Goal: Task Accomplishment & Management: Use online tool/utility

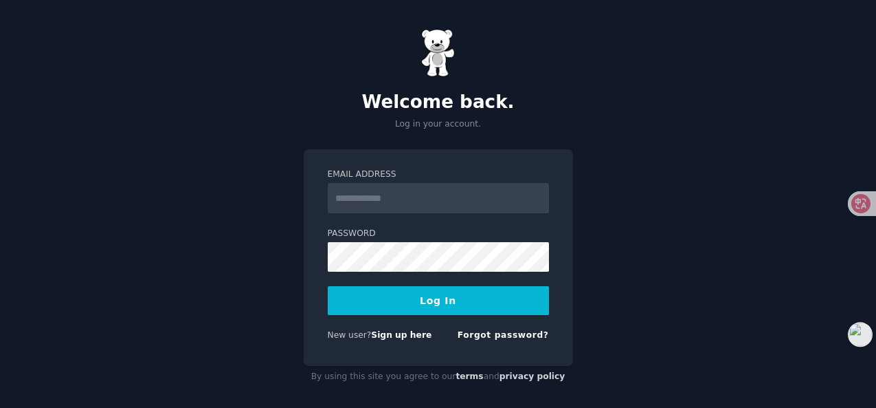
scroll to position [8, 0]
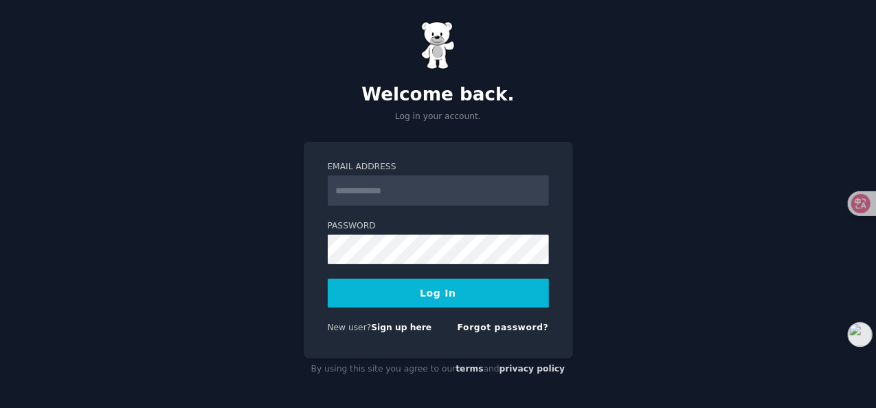
click at [413, 195] on input "Email Address" at bounding box center [438, 190] width 221 height 30
type input "**********"
click at [436, 299] on button "Log In" at bounding box center [438, 292] width 221 height 29
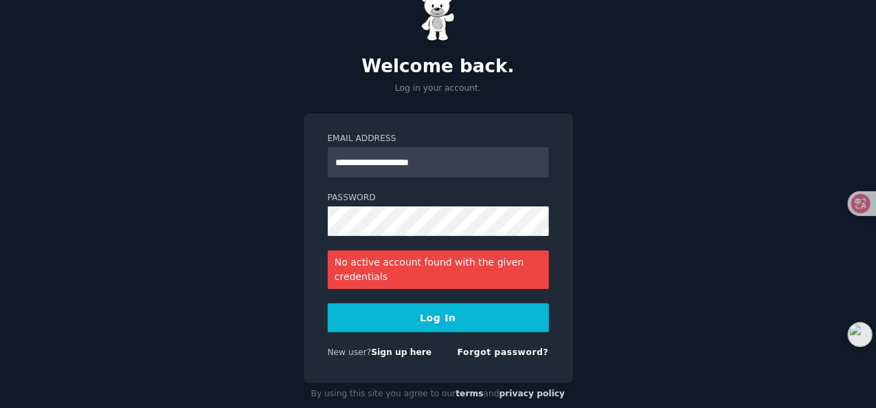
scroll to position [60, 0]
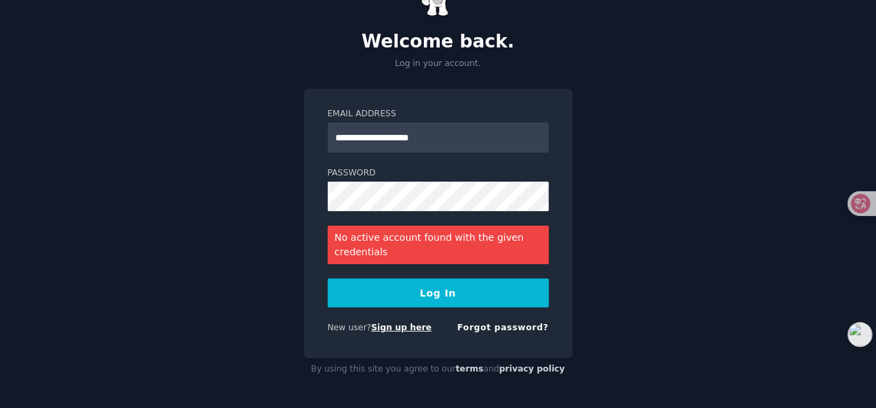
click at [393, 329] on link "Sign up here" at bounding box center [401, 327] width 60 height 10
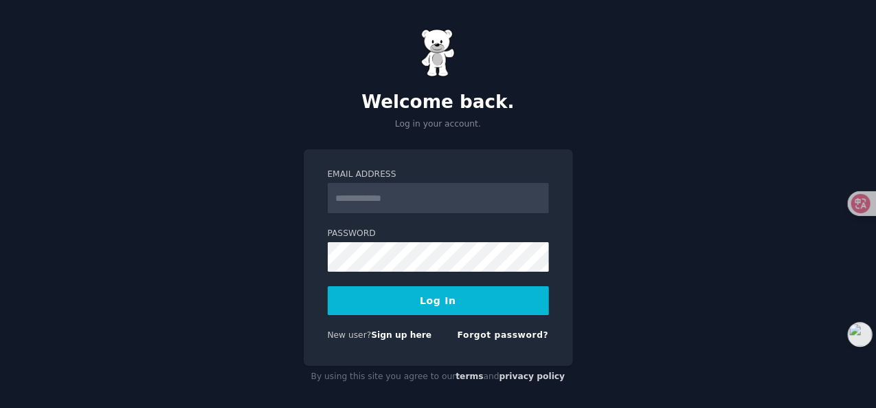
click at [515, 336] on link "Forgot password?" at bounding box center [503, 335] width 91 height 10
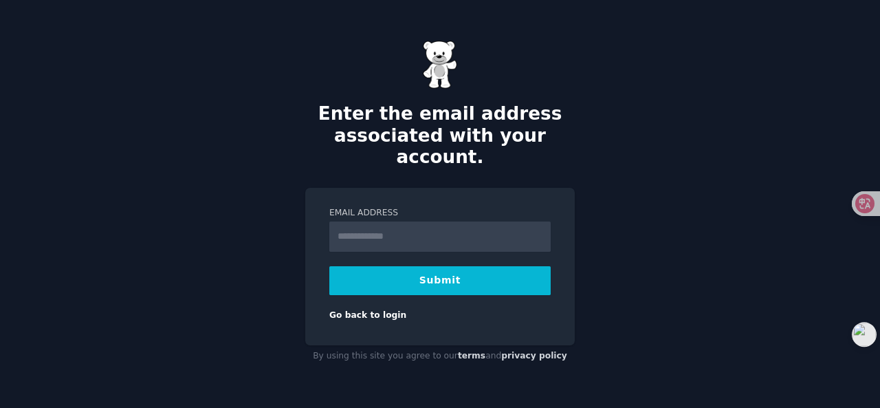
click at [399, 225] on input "Email Address" at bounding box center [439, 236] width 221 height 30
type input "**********"
click at [454, 271] on button "Submit" at bounding box center [439, 280] width 221 height 29
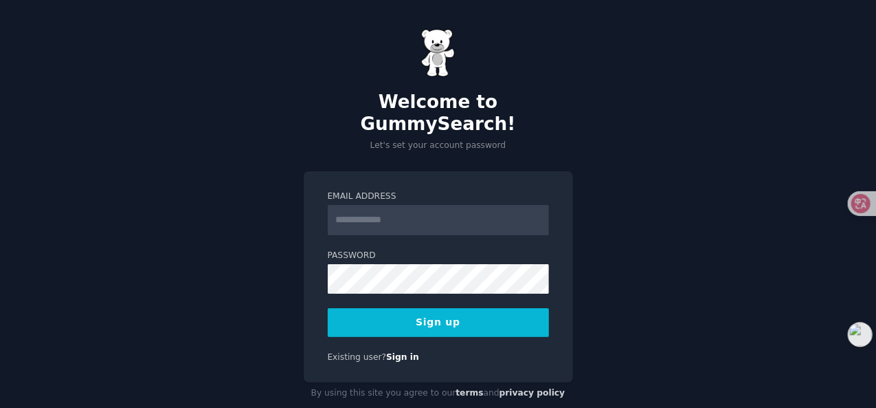
click at [403, 205] on input "Email Address" at bounding box center [438, 220] width 221 height 30
type input "**********"
click at [406, 308] on button "Sign up" at bounding box center [438, 322] width 221 height 29
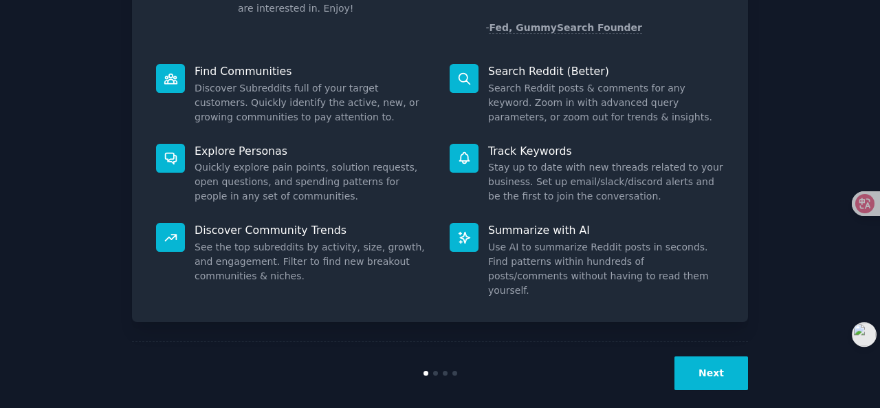
click at [721, 360] on button "Next" at bounding box center [711, 373] width 74 height 34
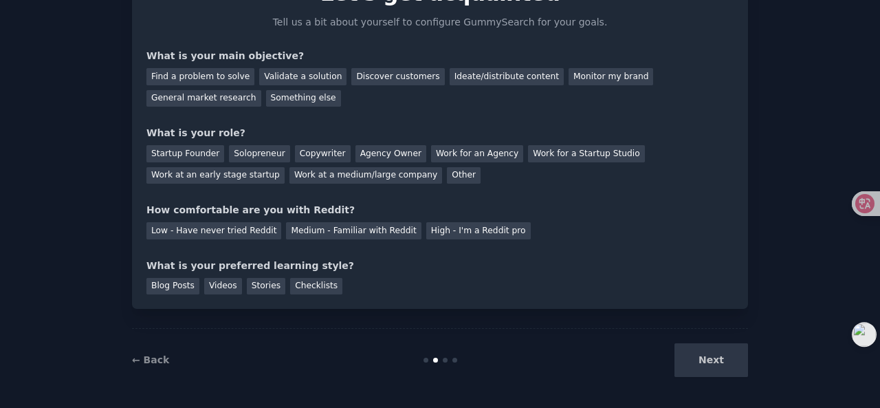
scroll to position [84, 0]
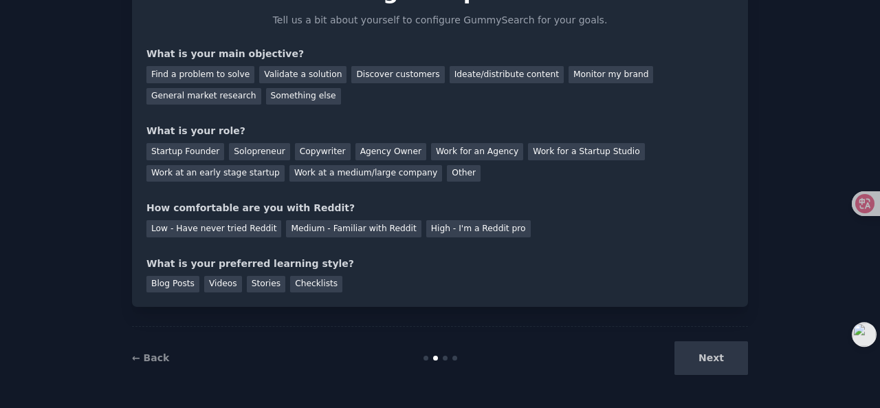
click at [703, 361] on div "Next" at bounding box center [645, 358] width 206 height 34
click at [716, 355] on div "Next" at bounding box center [645, 358] width 206 height 34
click at [729, 365] on div "Next" at bounding box center [645, 358] width 206 height 34
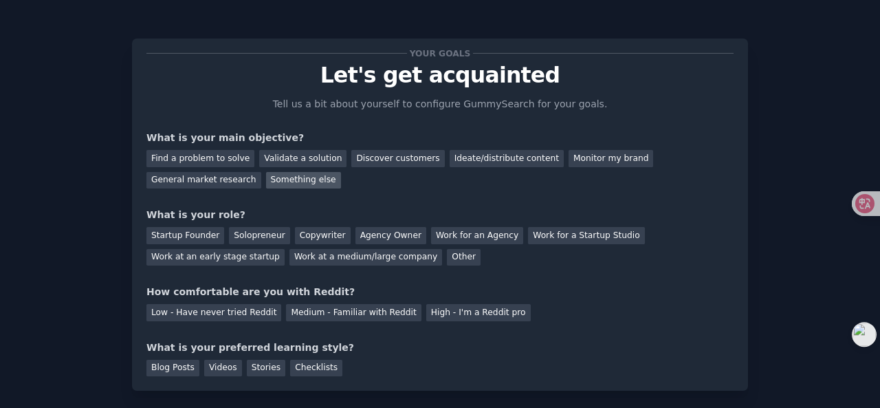
click at [305, 181] on div "Something else" at bounding box center [303, 180] width 75 height 17
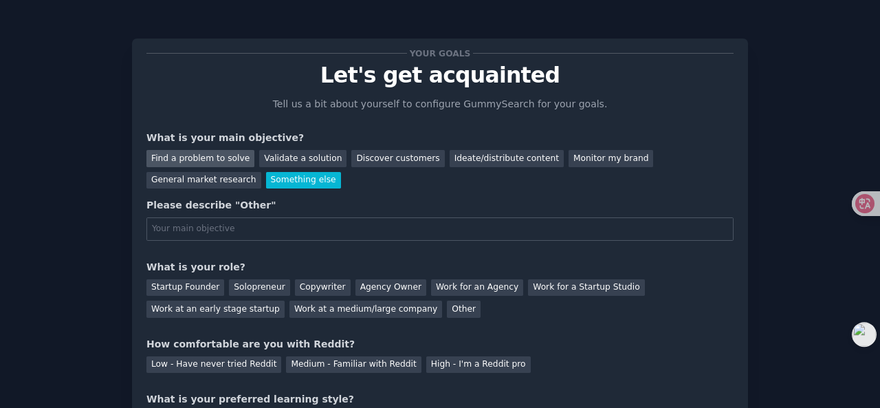
click at [192, 160] on div "Find a problem to solve" at bounding box center [200, 158] width 108 height 17
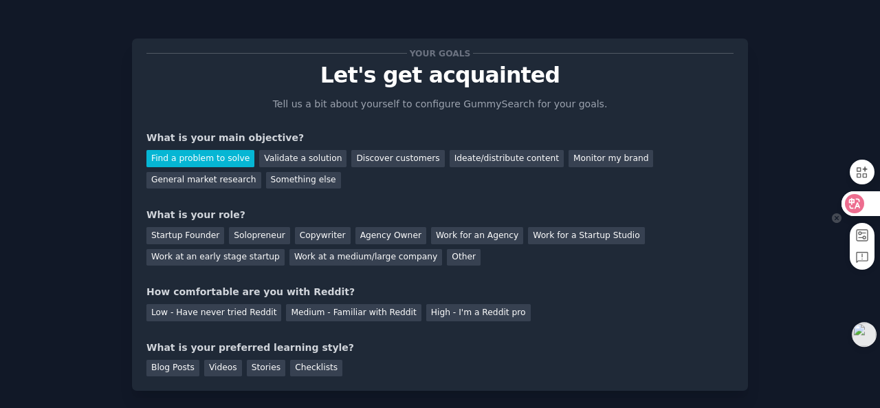
click at [859, 199] on icon at bounding box center [855, 204] width 14 height 14
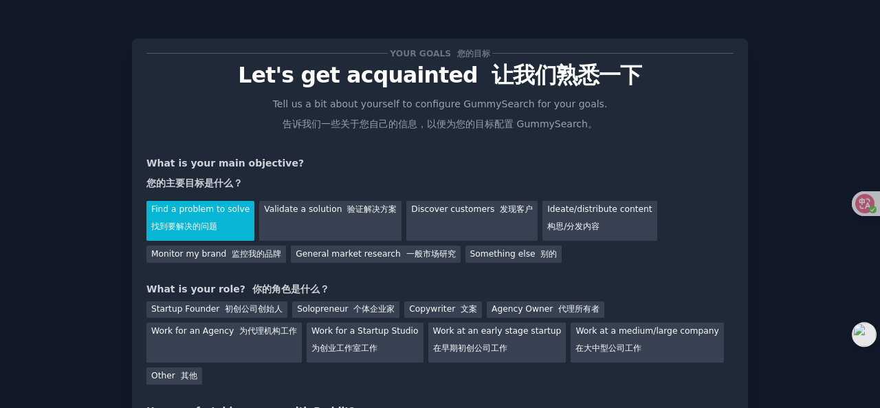
scroll to position [69, 0]
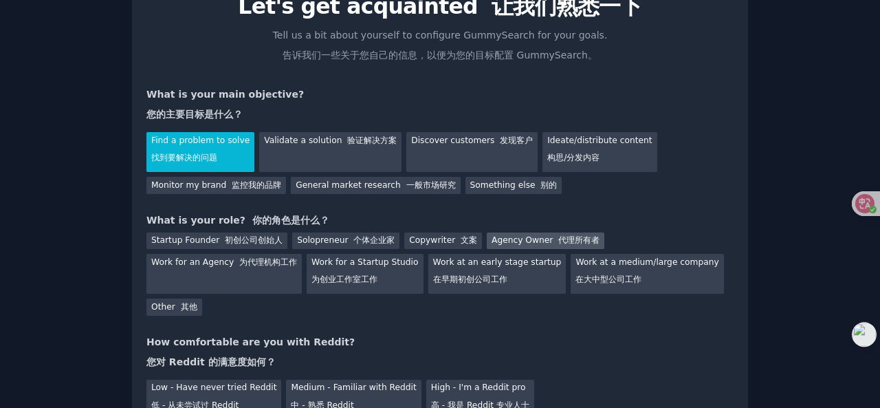
click at [527, 243] on div "Agency Owner 代理所有者" at bounding box center [546, 240] width 118 height 17
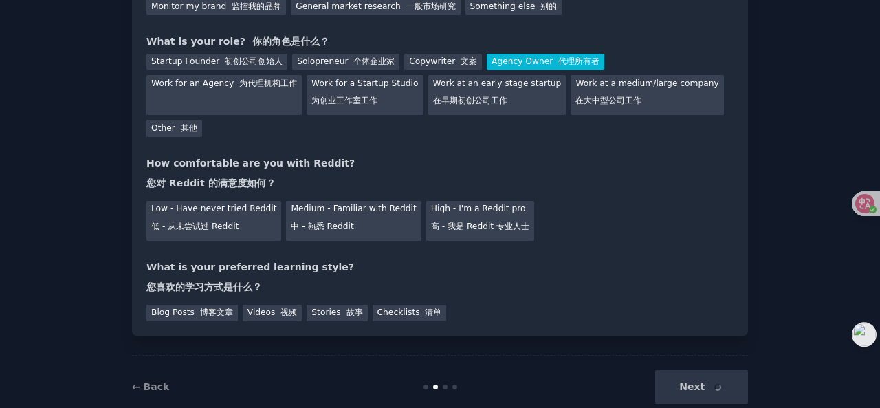
scroll to position [275, 0]
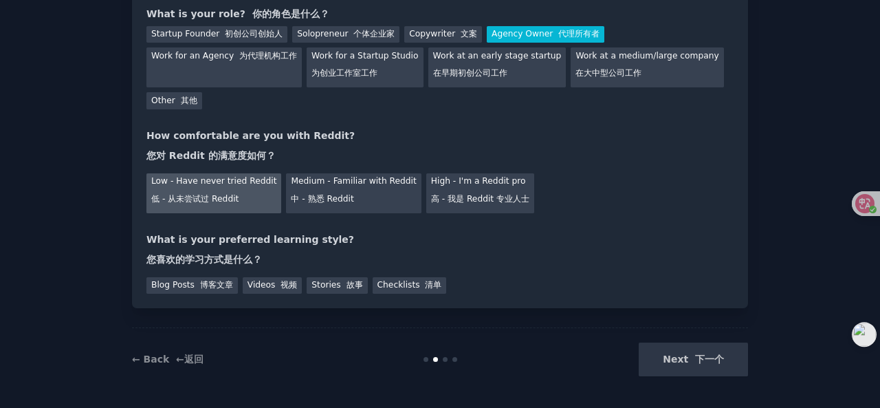
click at [203, 196] on font "低 - 从未尝试过 Reddit" at bounding box center [194, 199] width 87 height 10
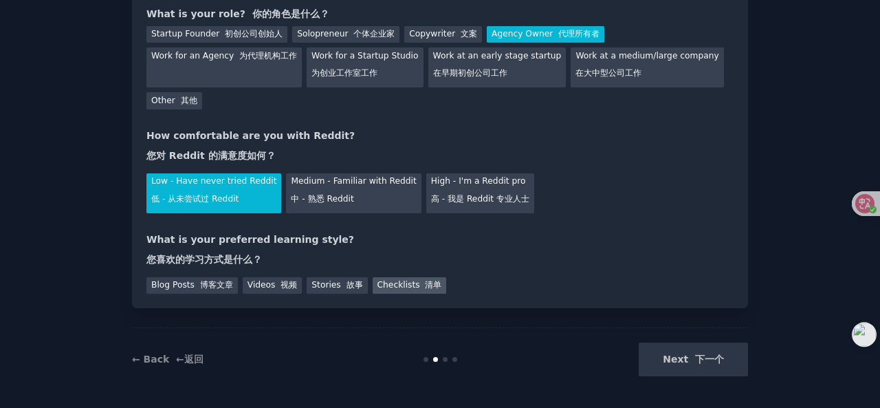
click at [405, 290] on div "Checklists 清单" at bounding box center [410, 285] width 74 height 17
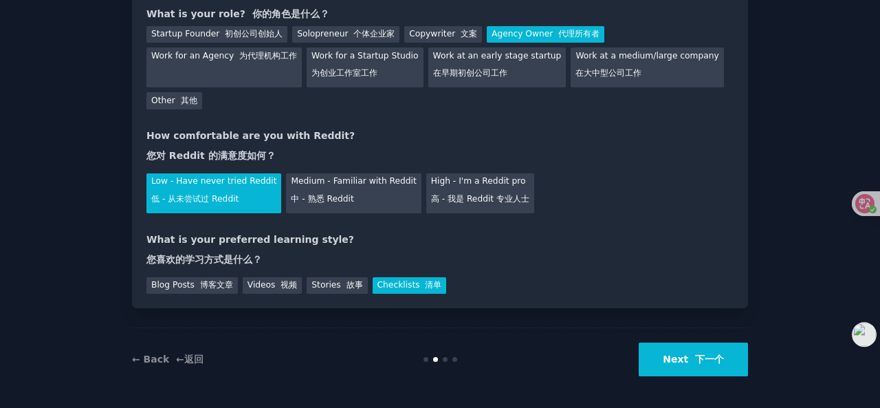
click at [699, 361] on font "下一个" at bounding box center [709, 358] width 29 height 11
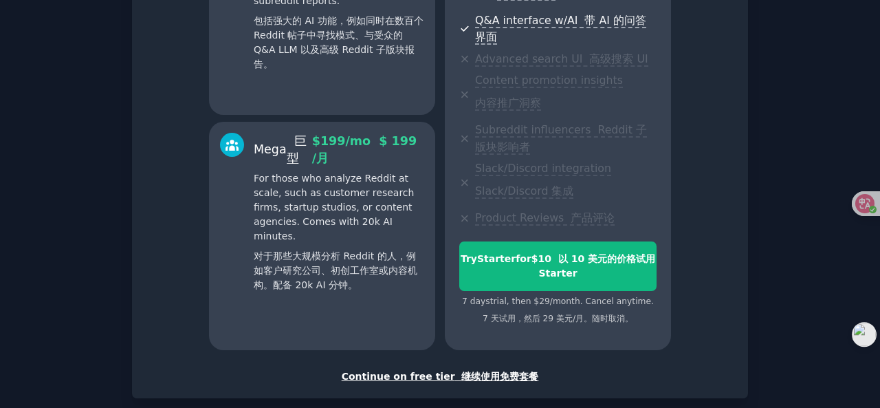
scroll to position [520, 0]
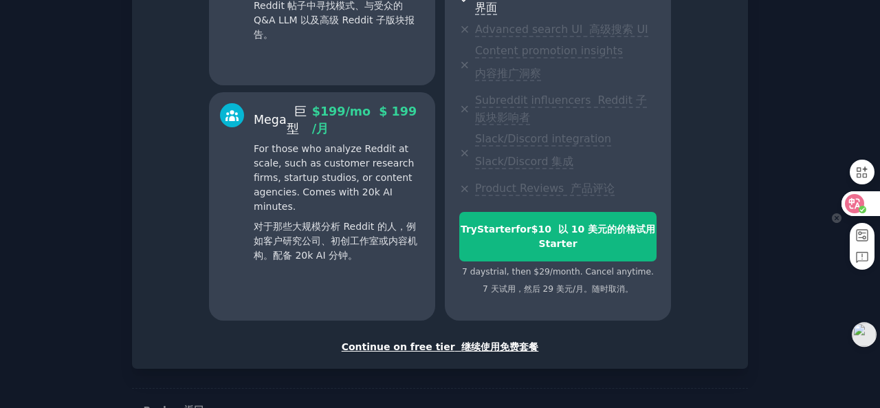
click at [848, 203] on icon at bounding box center [855, 204] width 14 height 14
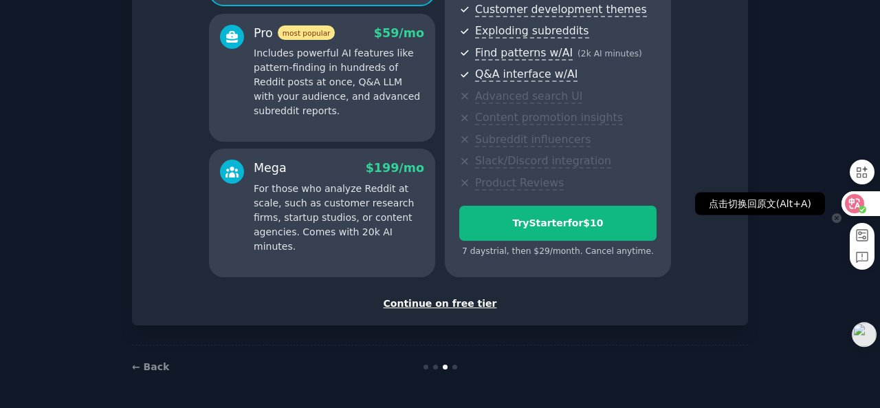
scroll to position [243, 0]
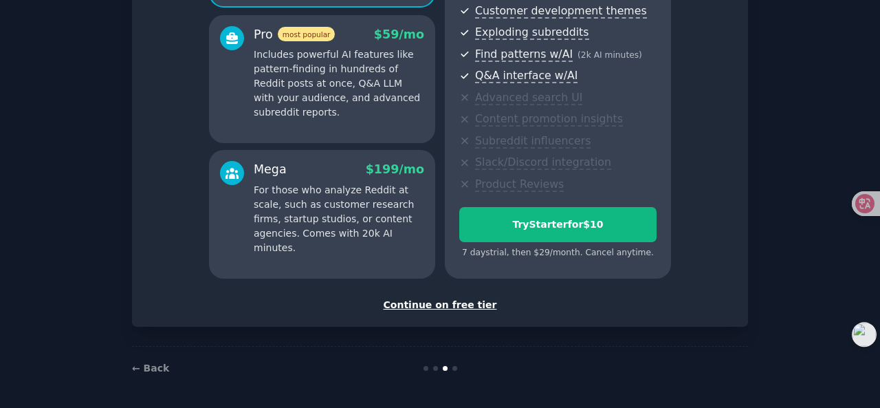
click at [456, 303] on div "Continue on free tier" at bounding box center [439, 305] width 587 height 14
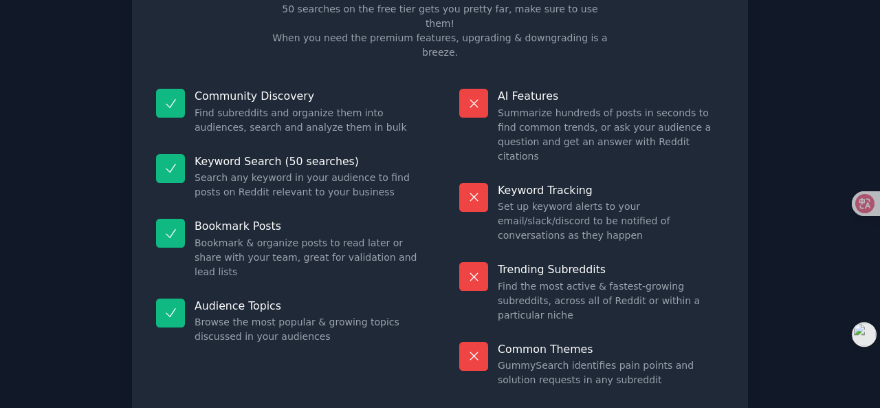
scroll to position [33, 0]
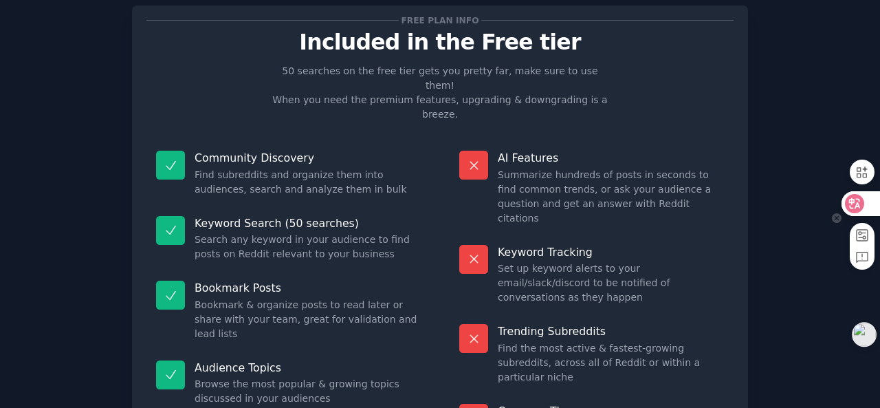
click at [859, 201] on icon at bounding box center [855, 203] width 12 height 11
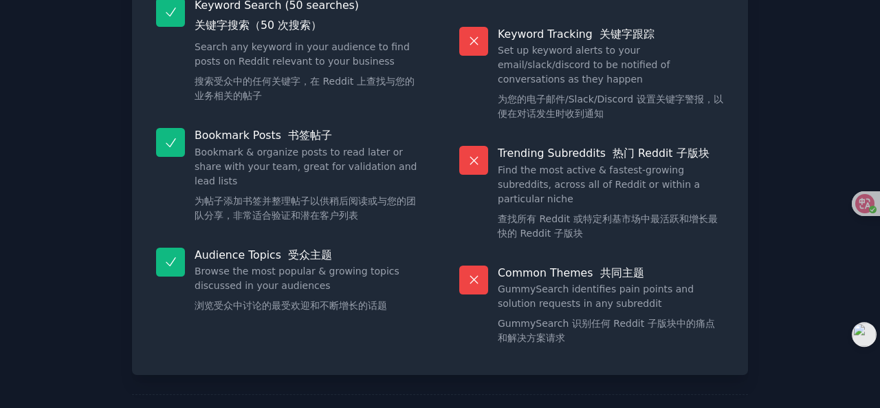
scroll to position [416, 0]
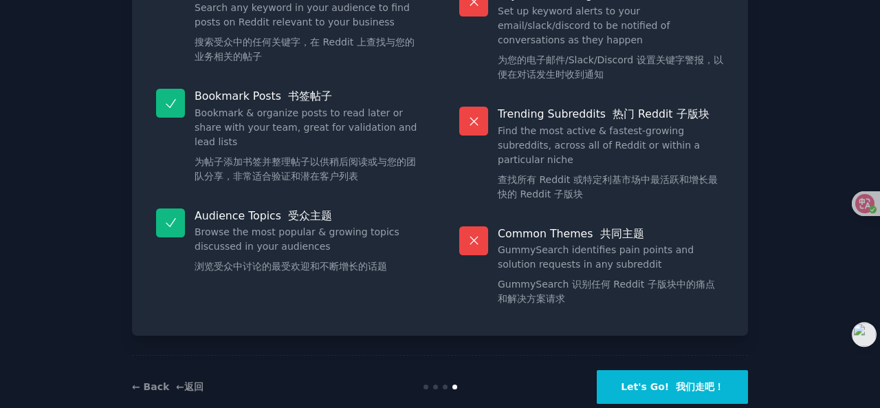
click at [651, 370] on button "Let's Go! 我们走吧！" at bounding box center [672, 387] width 151 height 34
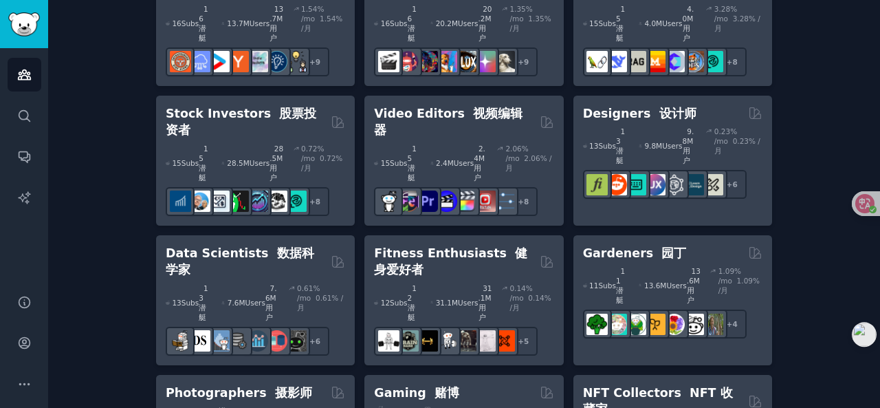
scroll to position [825, 0]
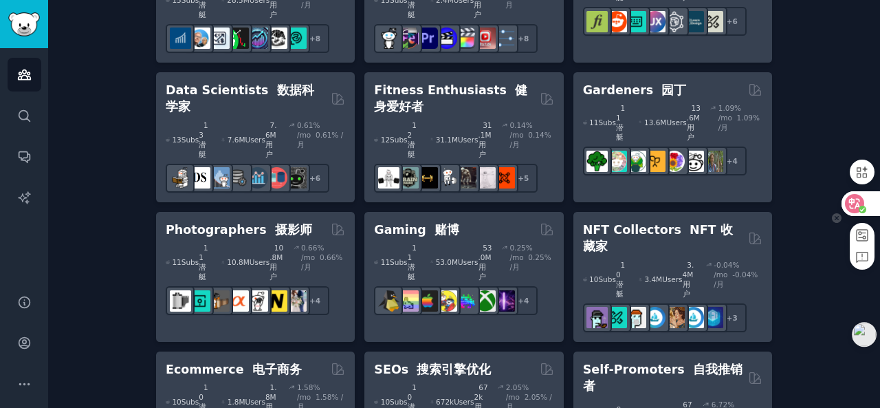
click at [852, 205] on icon at bounding box center [855, 204] width 14 height 14
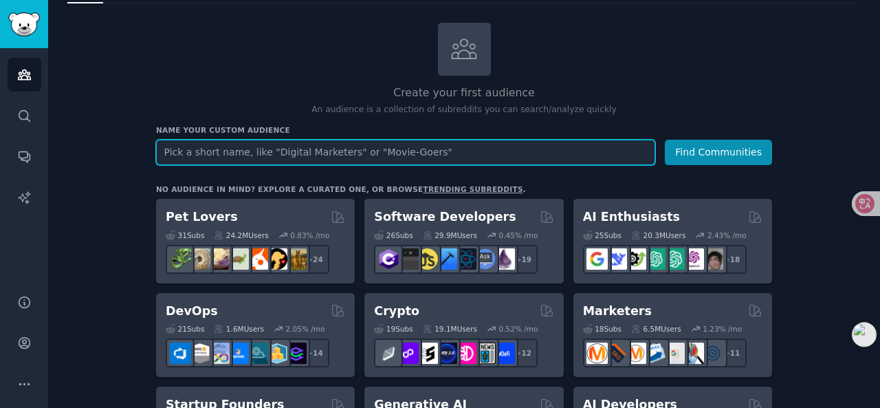
scroll to position [137, 0]
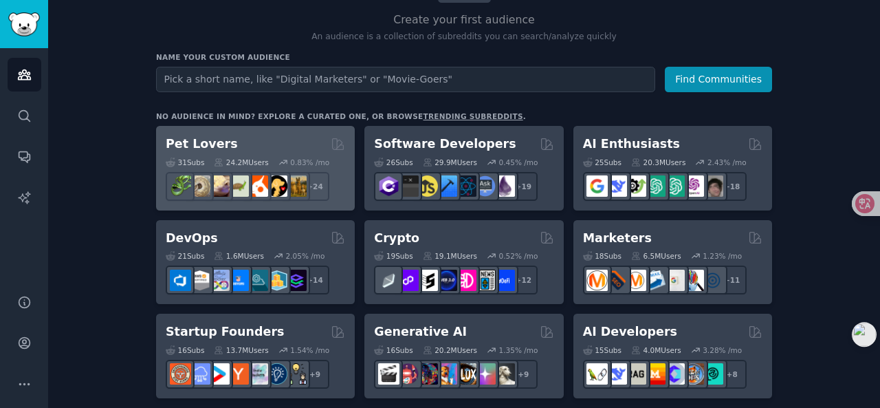
click at [266, 149] on div "Pet Lovers" at bounding box center [255, 143] width 179 height 17
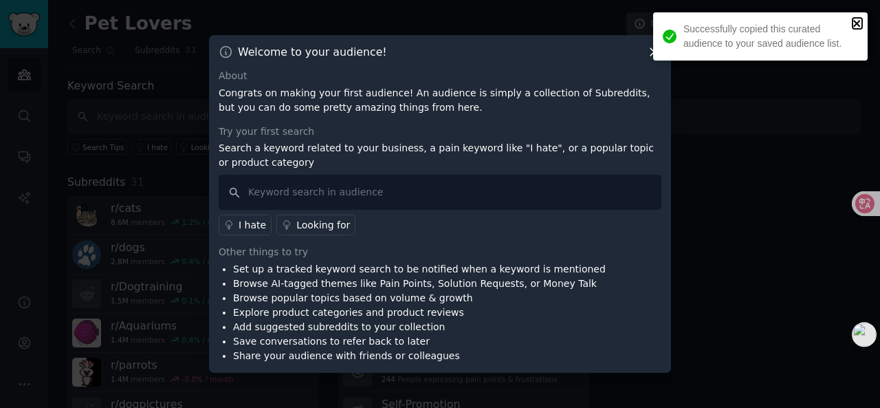
click at [856, 19] on icon "close" at bounding box center [857, 23] width 10 height 11
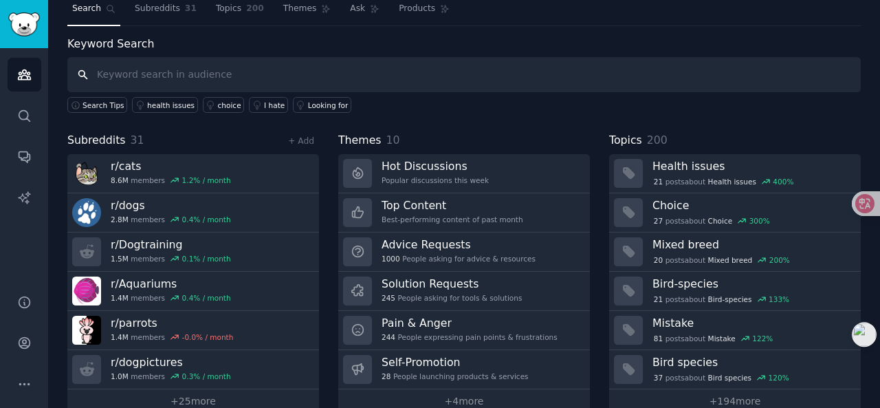
scroll to position [63, 0]
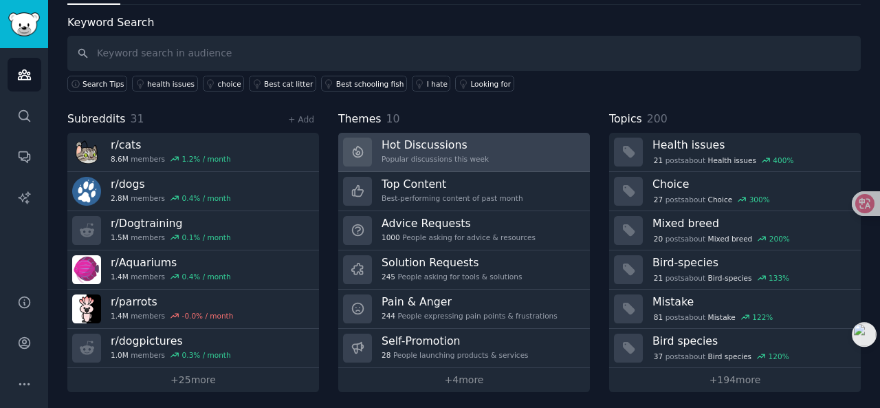
click at [439, 156] on div "Popular discussions this week" at bounding box center [434, 159] width 107 height 10
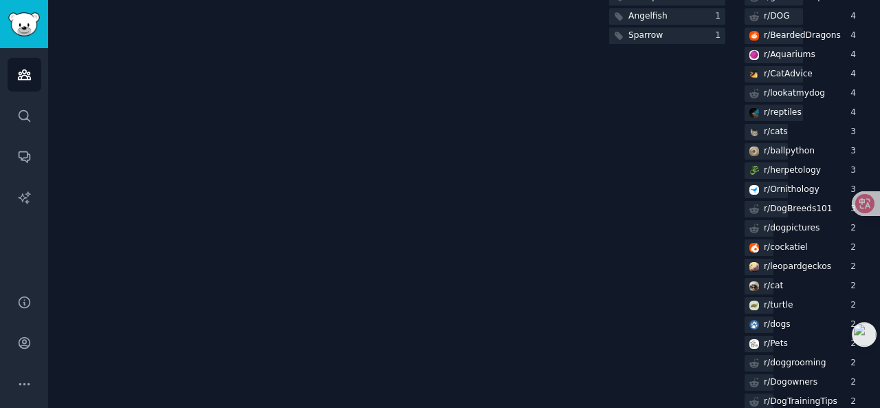
scroll to position [541, 0]
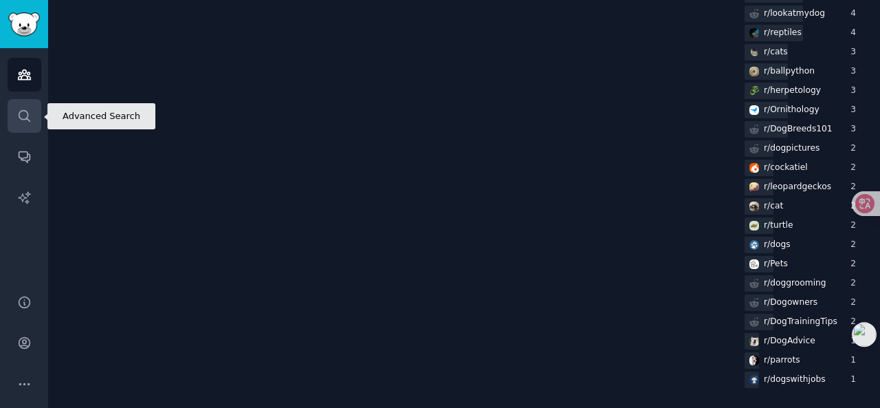
click at [26, 122] on icon "Sidebar" at bounding box center [24, 116] width 14 height 14
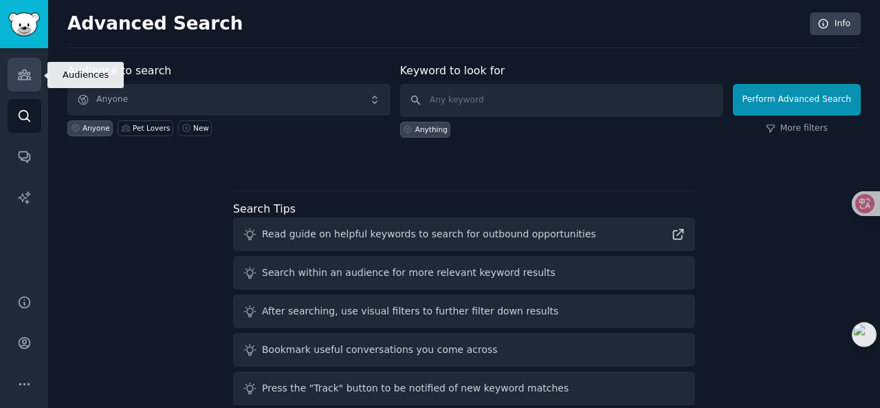
click at [17, 78] on icon "Sidebar" at bounding box center [24, 74] width 14 height 14
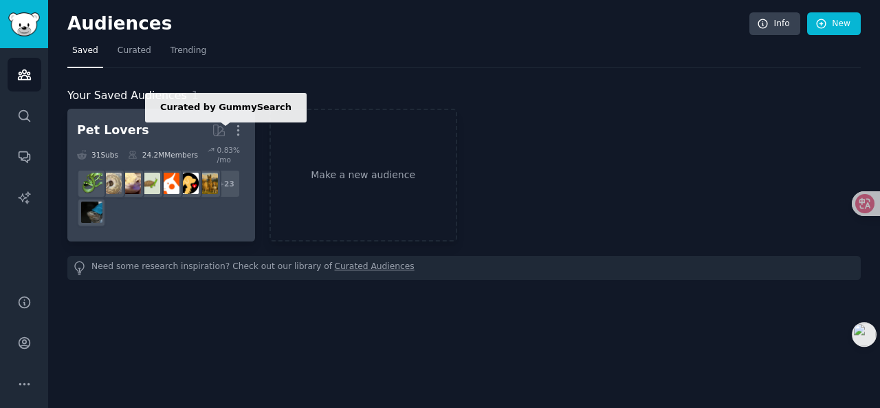
click at [217, 131] on icon at bounding box center [219, 130] width 14 height 14
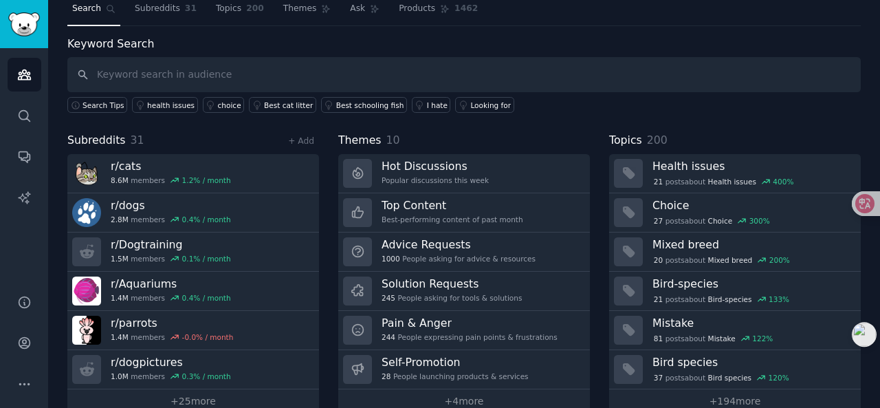
scroll to position [63, 0]
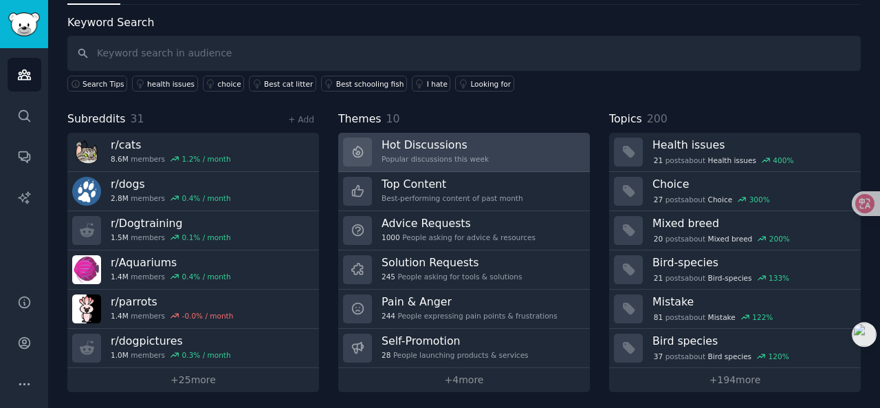
click at [441, 161] on div "Popular discussions this week" at bounding box center [434, 159] width 107 height 10
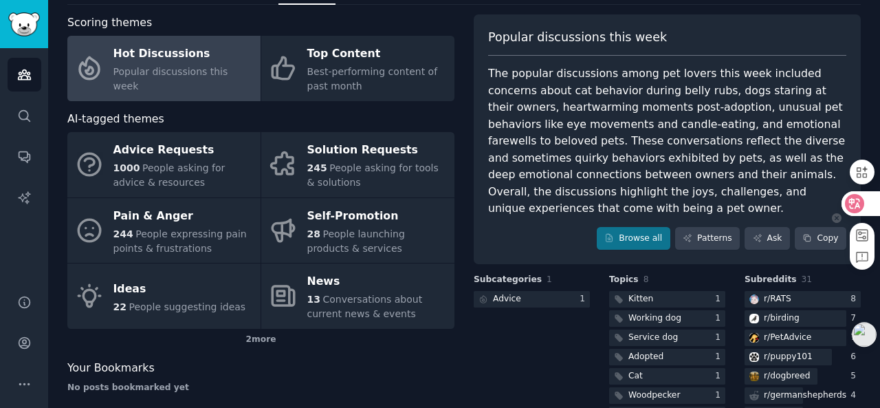
click at [850, 201] on icon at bounding box center [855, 203] width 12 height 11
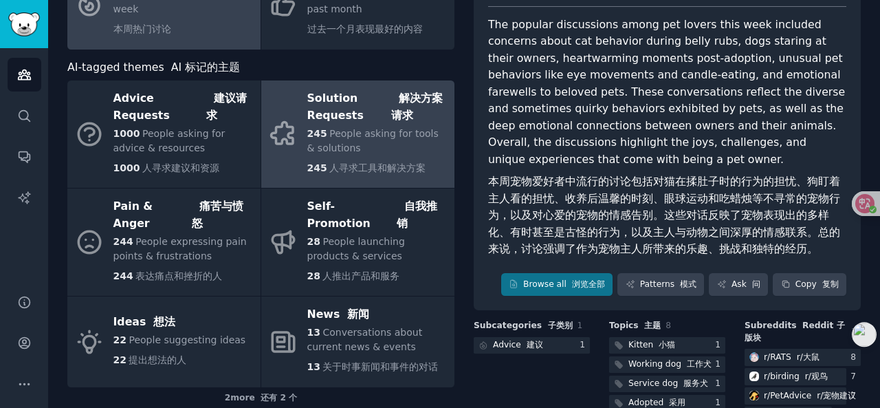
scroll to position [63, 0]
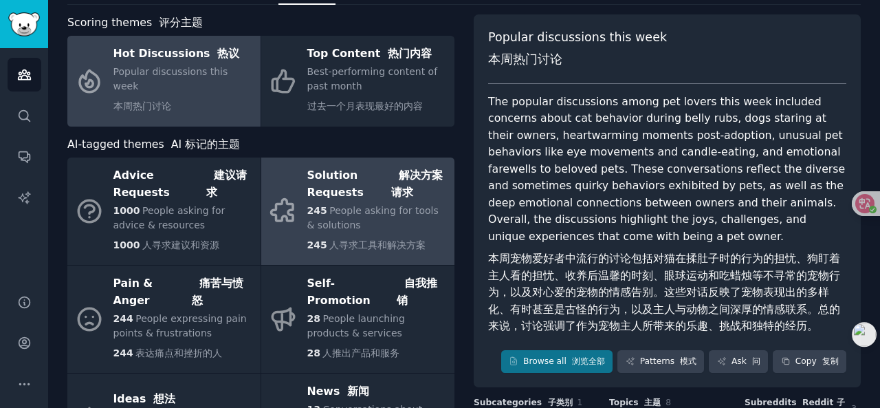
click at [397, 205] on span "People asking for tools & solutions" at bounding box center [372, 217] width 131 height 25
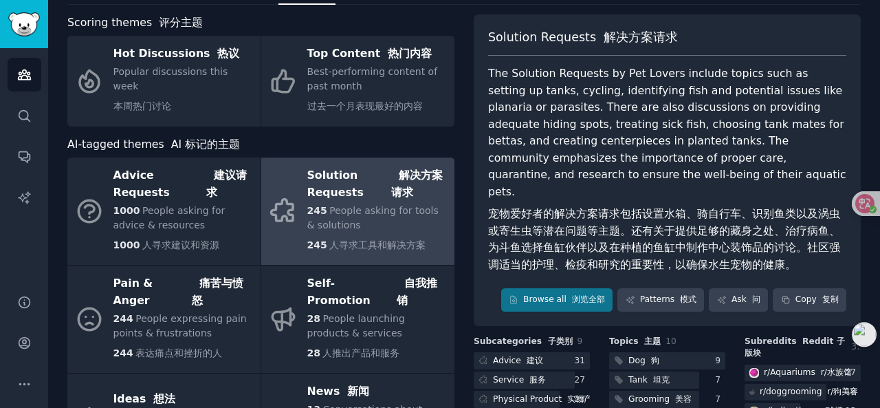
scroll to position [132, 0]
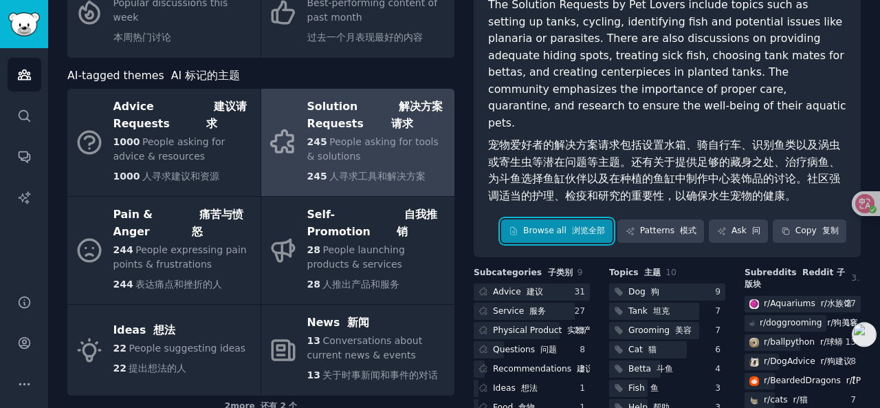
click at [567, 219] on link "Browse all 浏览全部" at bounding box center [557, 230] width 112 height 23
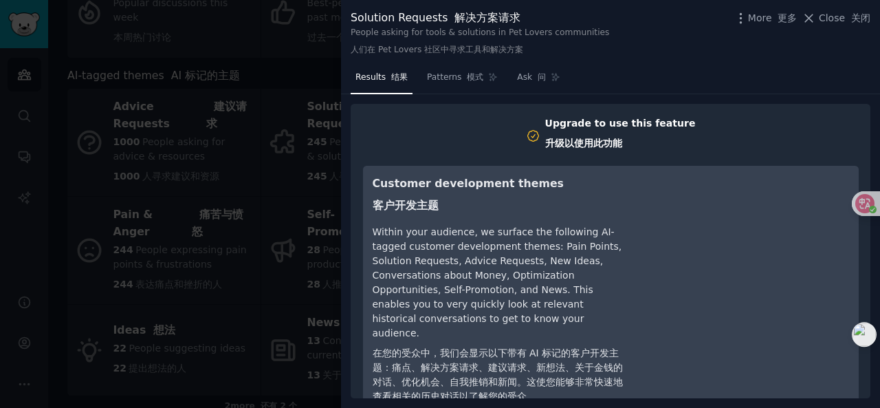
scroll to position [263, 0]
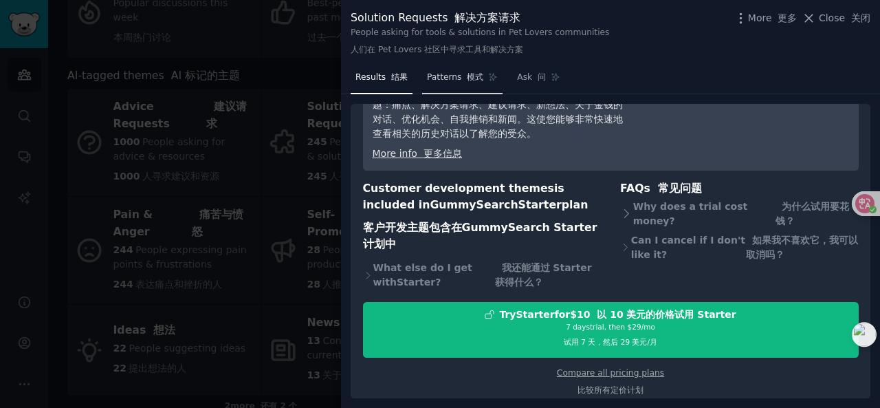
click at [455, 71] on span "Patterns 模式" at bounding box center [455, 77] width 56 height 12
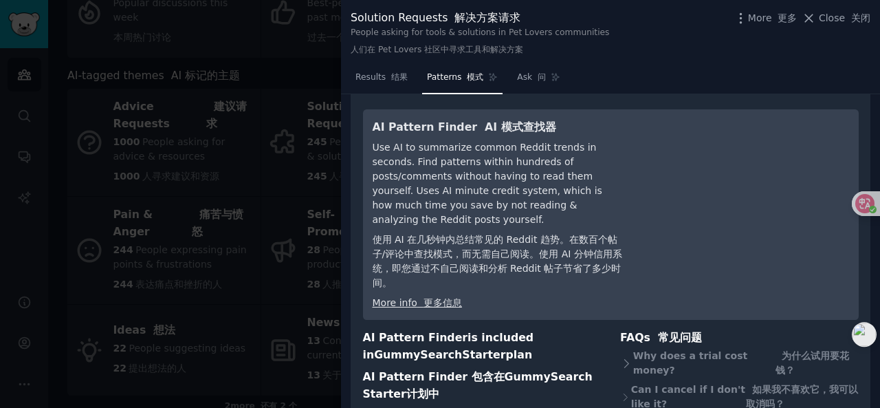
scroll to position [221, 0]
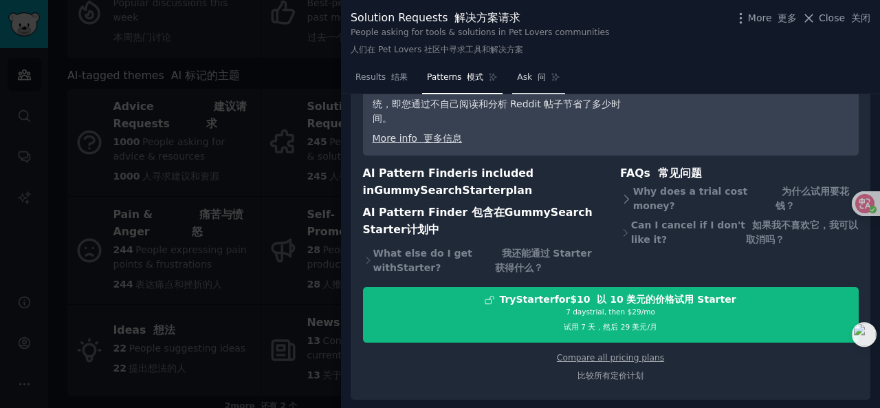
click at [540, 72] on font "问" at bounding box center [542, 77] width 8 height 10
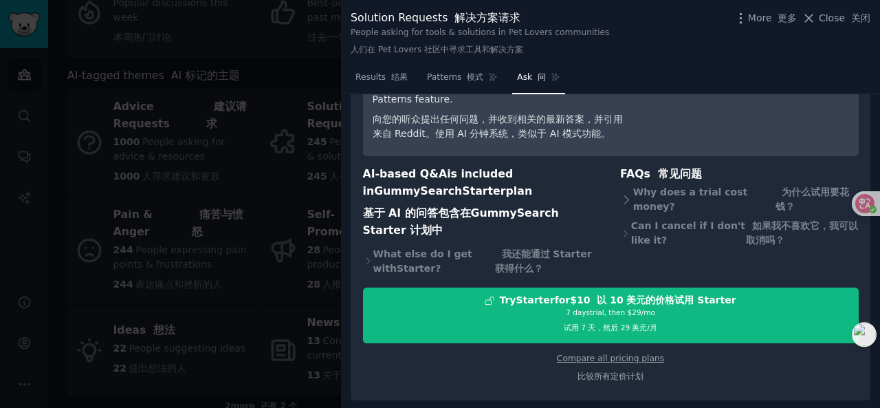
scroll to position [148, 0]
click at [318, 196] on div at bounding box center [440, 204] width 880 height 408
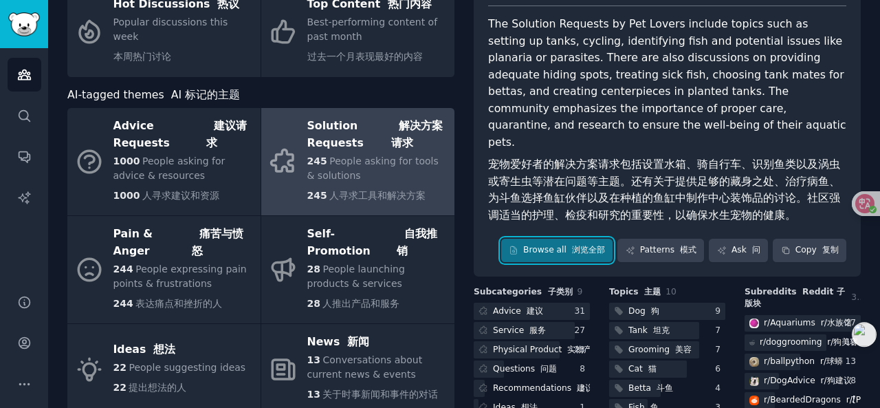
scroll to position [271, 0]
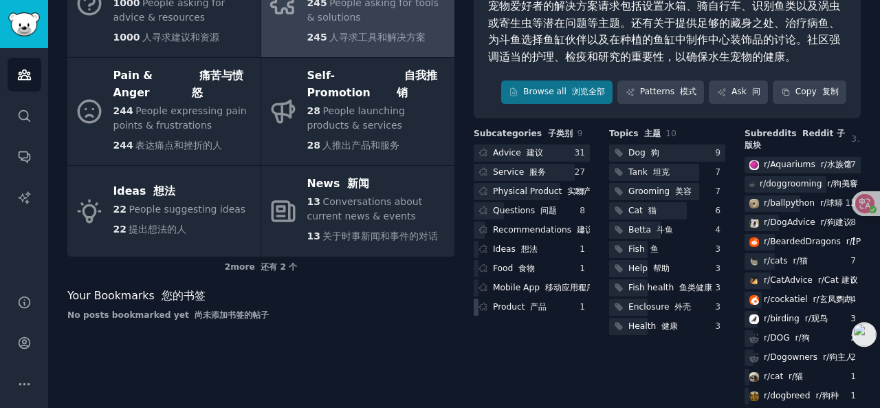
click at [546, 298] on div "Product 产品" at bounding box center [512, 306] width 76 height 17
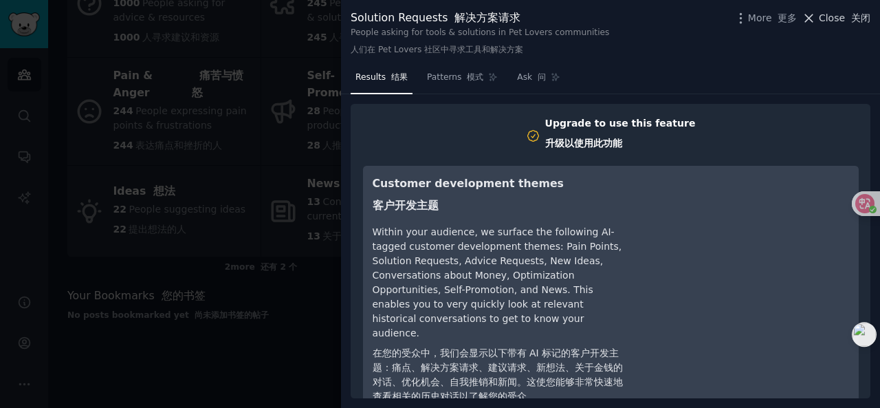
click at [859, 16] on font "关闭" at bounding box center [860, 17] width 19 height 11
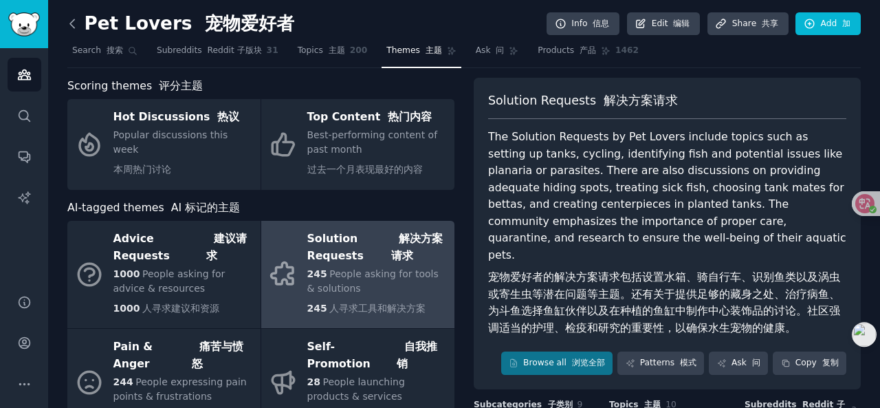
click at [78, 22] on icon at bounding box center [72, 23] width 14 height 14
